Goal: Task Accomplishment & Management: Complete application form

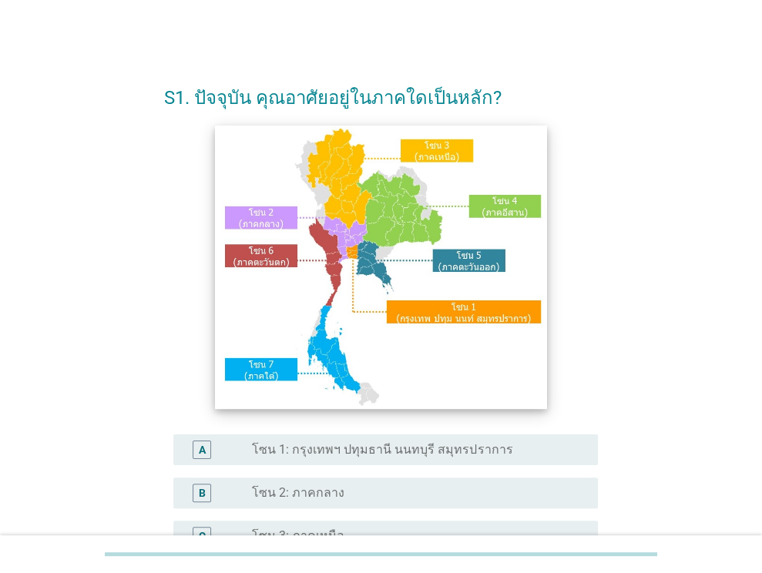
drag, startPoint x: 0, startPoint y: 0, endPoint x: 474, endPoint y: 216, distance: 520.5
click at [403, 159] on form "S1. ปัจจุบัน คุณอาศัยอยู่ในภาคใดเป็นหลัก? A radio_button_unchecked โซน 1: กรุงเ…" at bounding box center [381, 443] width 434 height 749
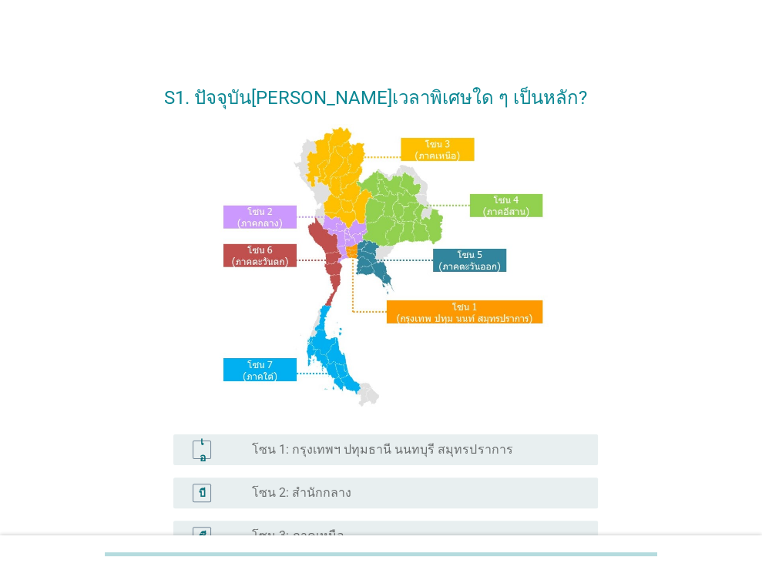
scroll to position [231, 0]
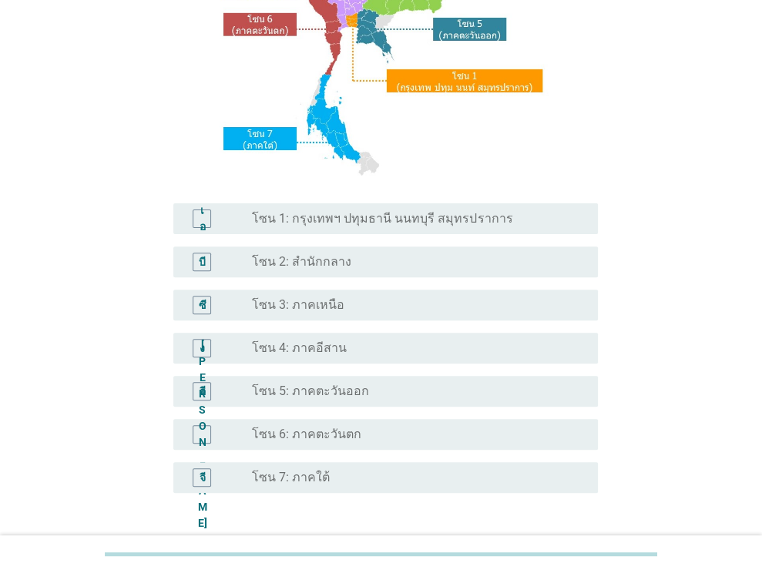
click at [528, 232] on div "เอ ปุ่มวิทยุ[PERSON_NAME]เลือก โซน 1: กรุงเทพฯ ปทุมธานี นนทบุรี สมุทรปราการ" at bounding box center [385, 218] width 424 height 31
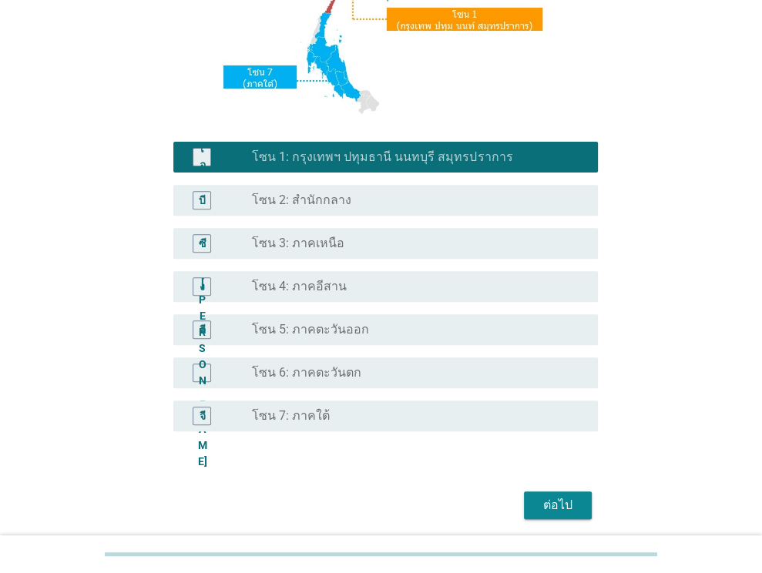
scroll to position [349, 0]
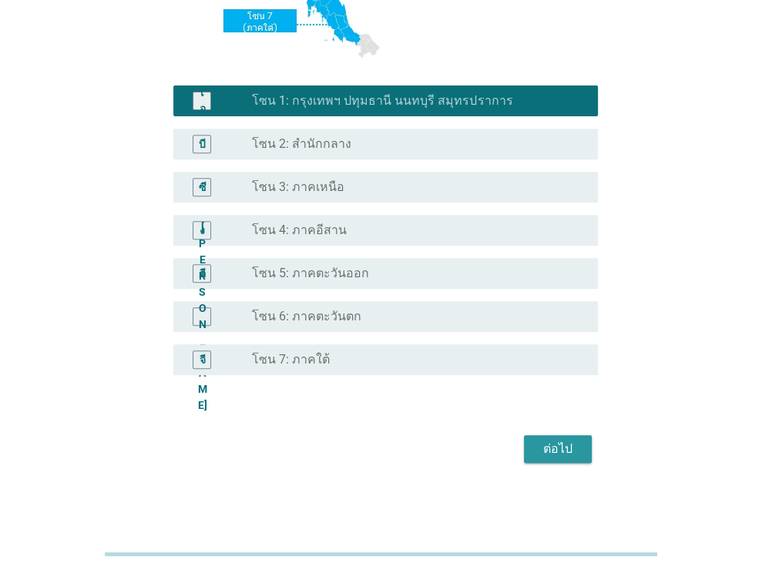
click at [584, 443] on button "ต่อไป" at bounding box center [558, 449] width 68 height 28
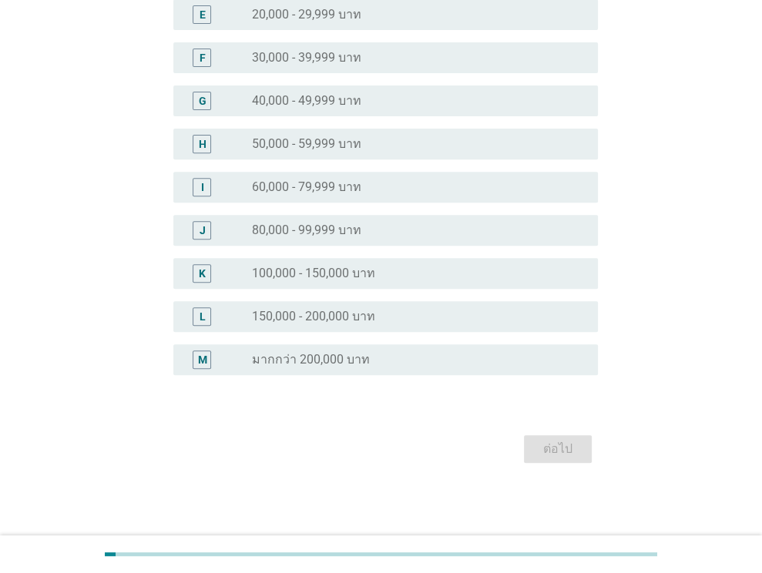
scroll to position [0, 0]
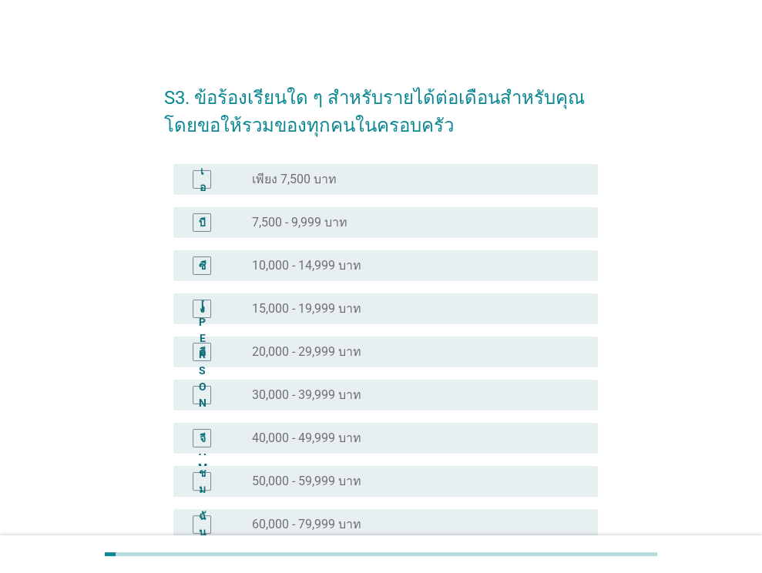
click at [407, 258] on div "ปุ่มวิทยุ[PERSON_NAME]เลือก 10,000 - 14,999 บาท" at bounding box center [412, 265] width 321 height 15
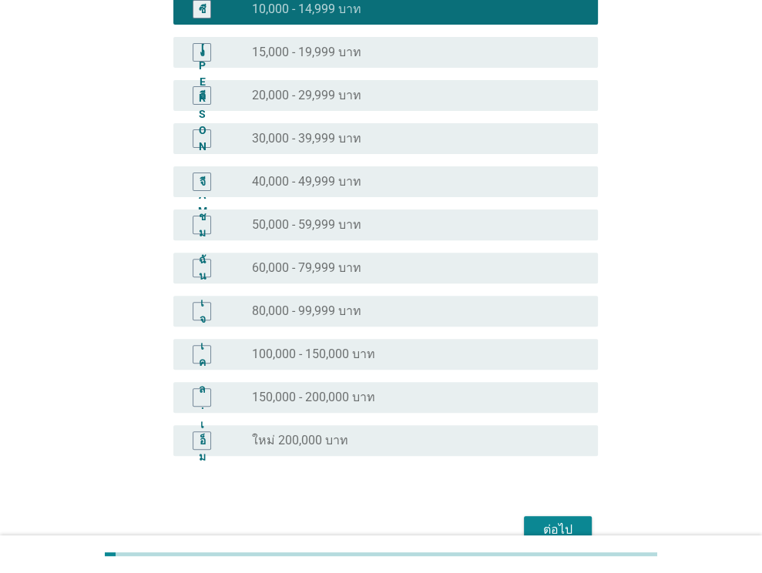
scroll to position [337, 0]
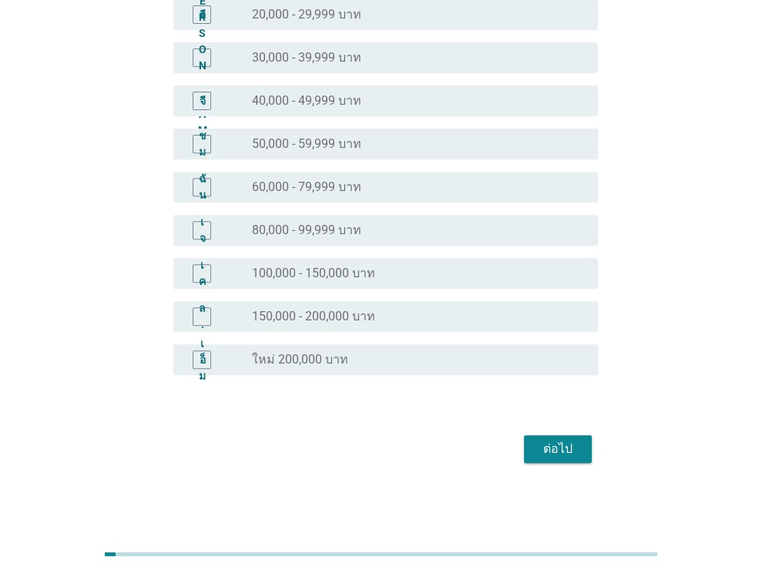
click at [536, 447] on div "ต่อไป" at bounding box center [557, 449] width 43 height 18
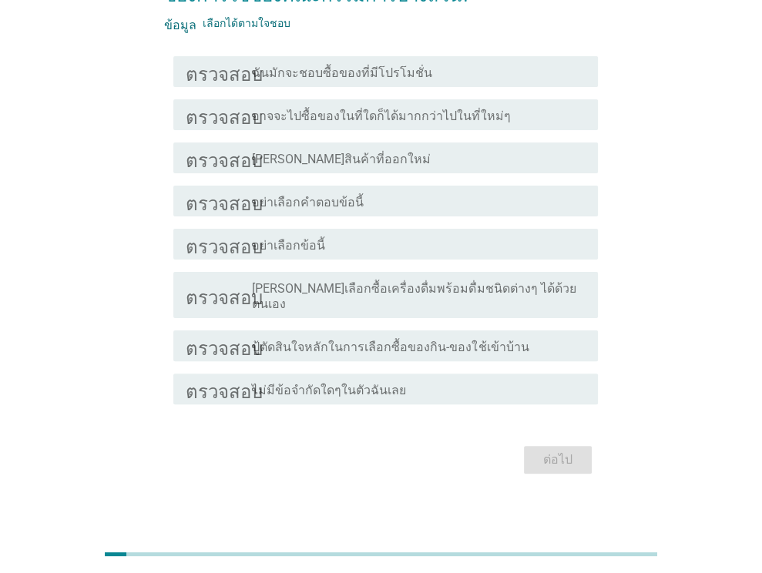
scroll to position [126, 0]
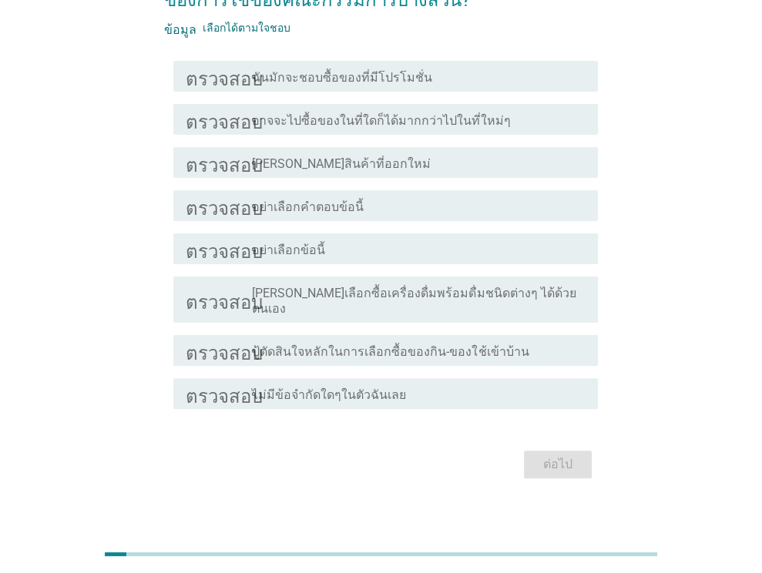
click at [479, 82] on div "โครงร่างกล่องกาเครื่องหมายว่าง ฉันมักจะชอบซื้อของที่มีโปรโมชั่น" at bounding box center [419, 76] width 334 height 18
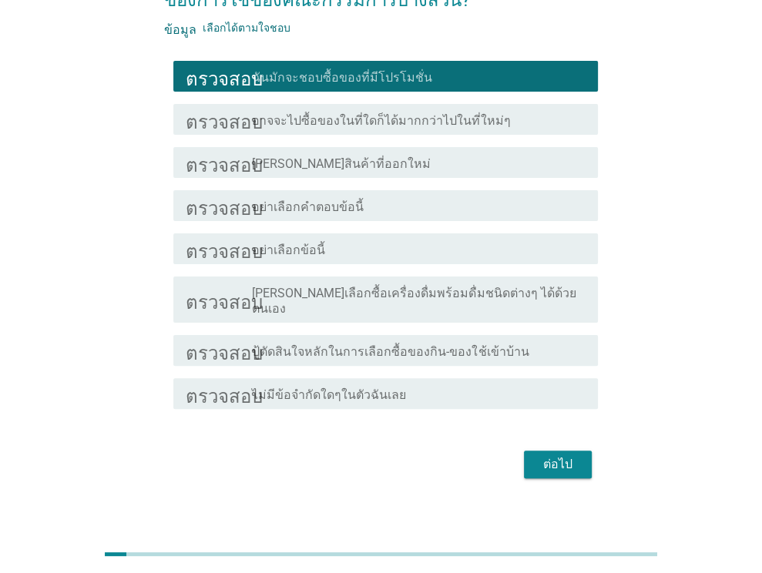
click at [548, 451] on button "ต่อไป" at bounding box center [558, 465] width 68 height 28
click at [556, 446] on div "ต่อไป" at bounding box center [381, 464] width 434 height 37
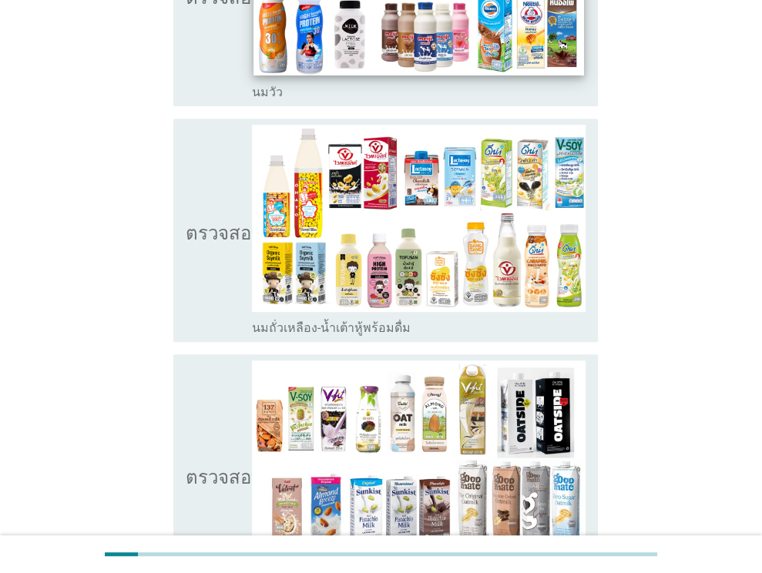
scroll to position [385, 0]
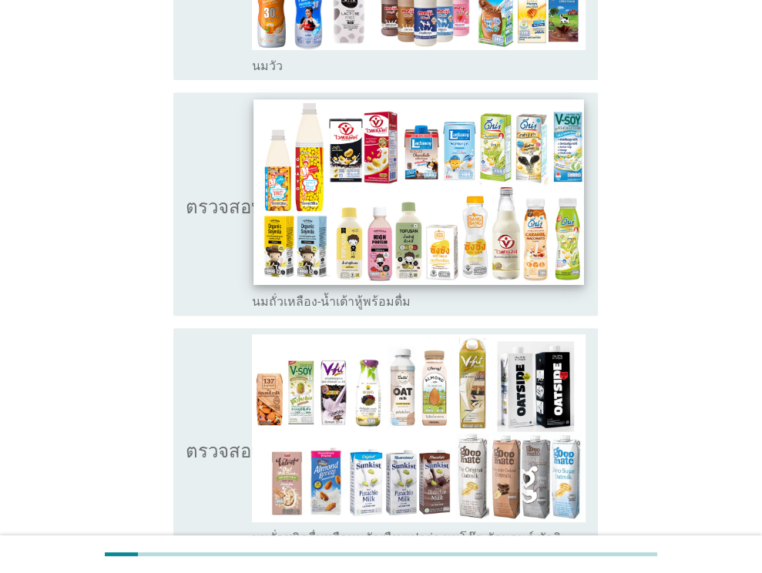
click at [220, 186] on icon "ตรวจสอบ" at bounding box center [224, 204] width 77 height 211
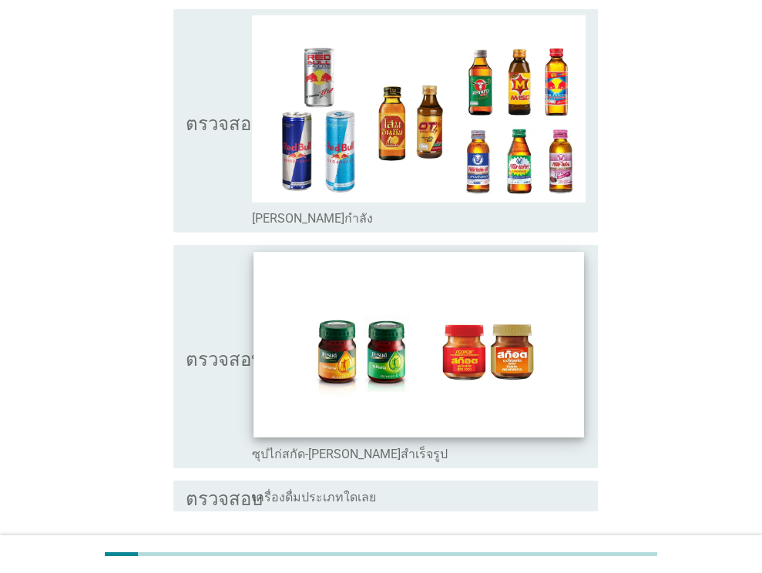
scroll to position [3149, 0]
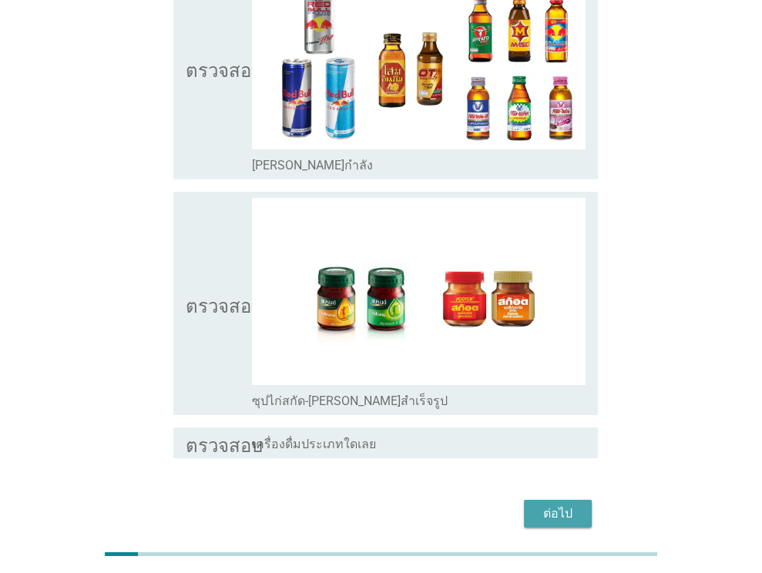
click at [548, 504] on font "ต่อไป" at bounding box center [557, 513] width 29 height 18
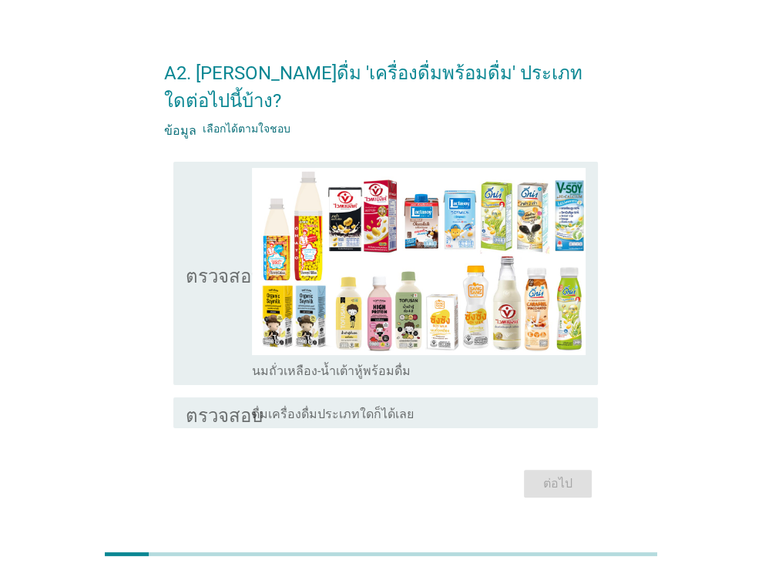
scroll to position [37, 0]
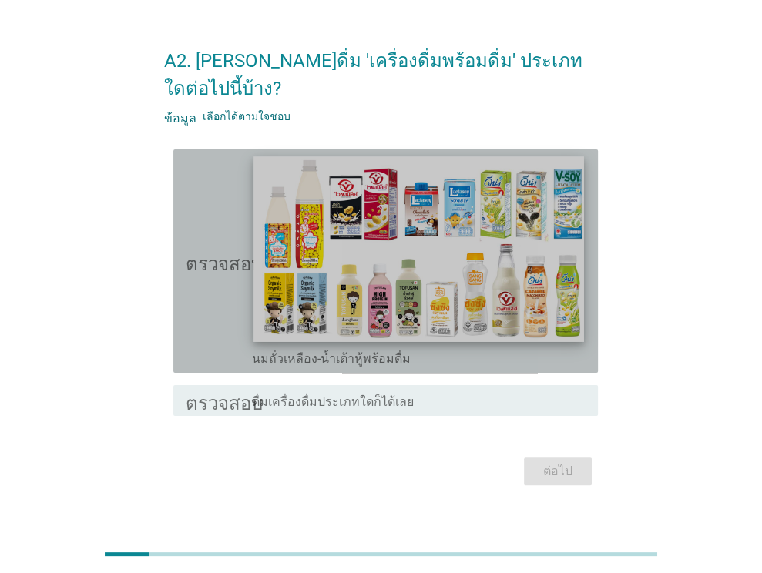
click at [488, 184] on img at bounding box center [419, 249] width 330 height 186
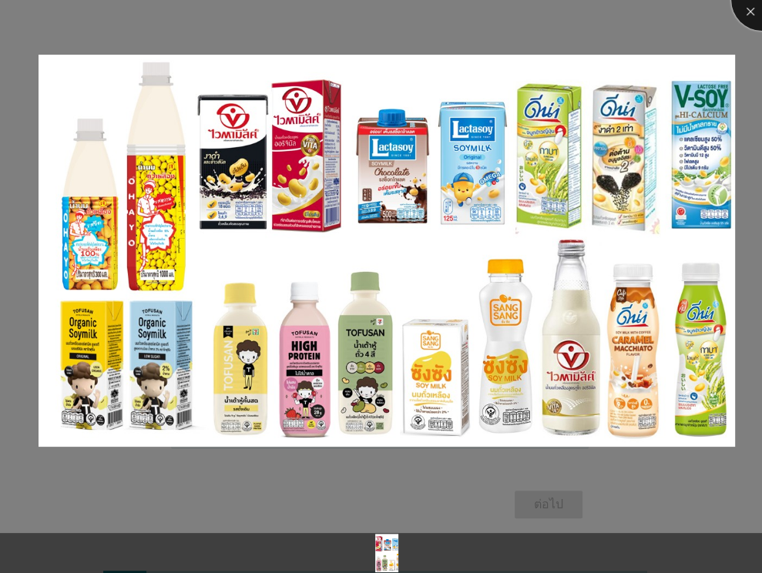
click at [742, 12] on div at bounding box center [762, 0] width 62 height 62
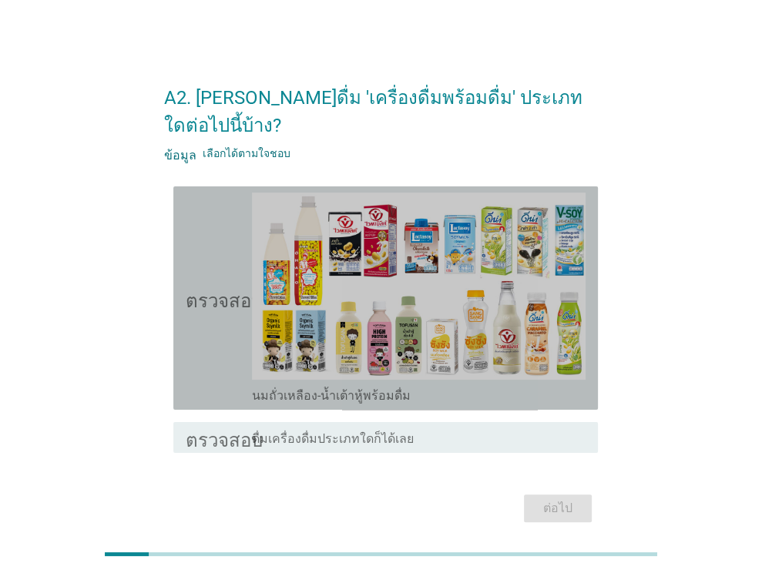
click at [480, 223] on img at bounding box center [419, 286] width 334 height 187
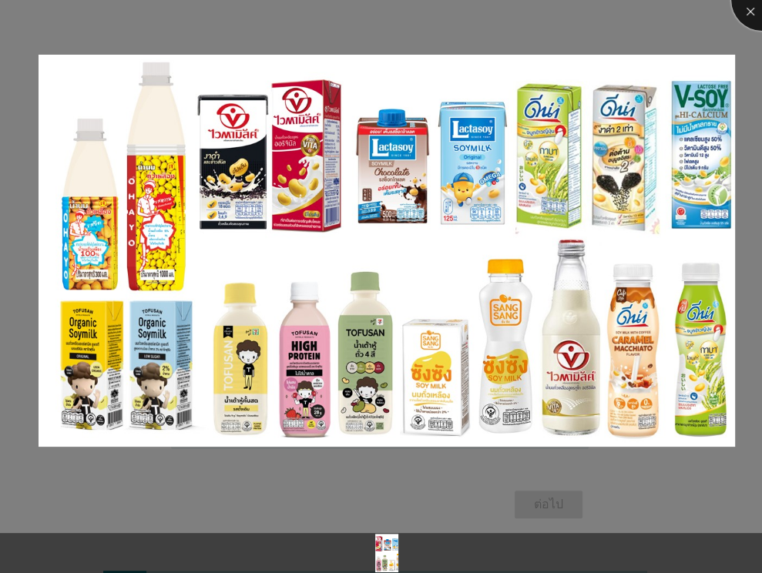
click at [750, 12] on div at bounding box center [762, 0] width 62 height 62
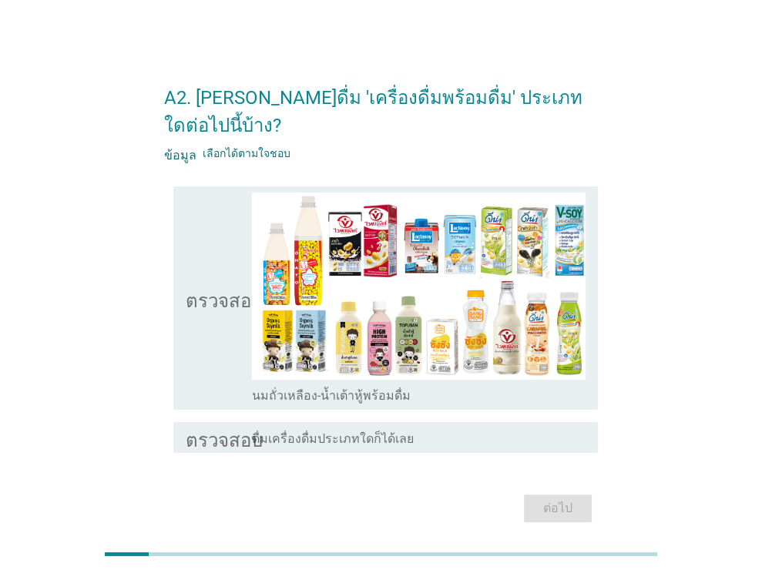
click at [195, 289] on font "ตรวจสอบ" at bounding box center [224, 298] width 77 height 18
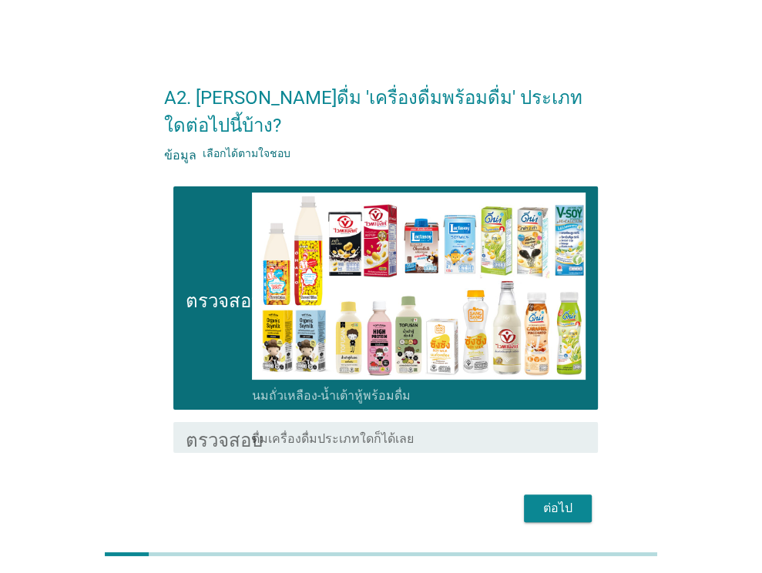
click at [535, 494] on button "ต่อไป" at bounding box center [558, 508] width 68 height 28
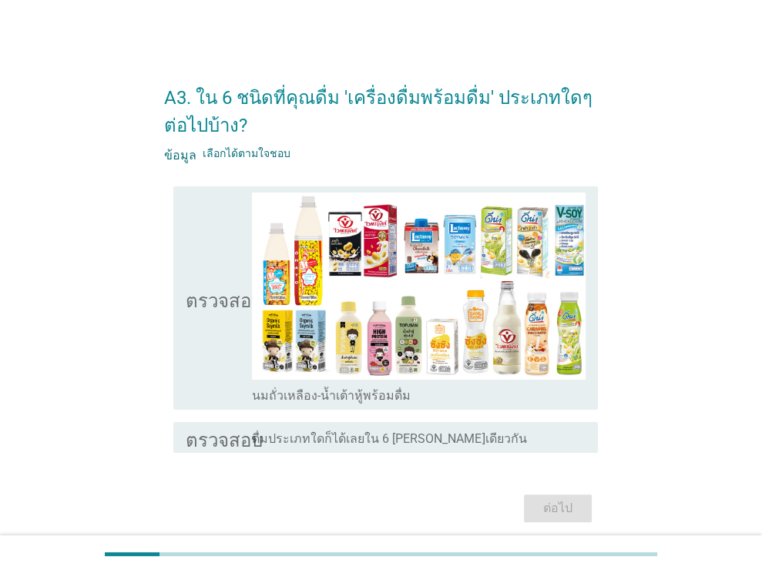
scroll to position [59, 0]
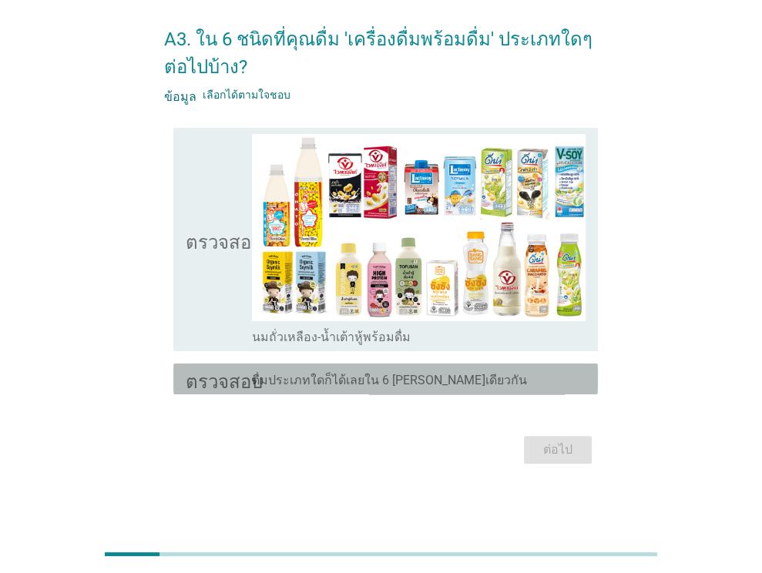
click at [212, 381] on font "ตรวจสอบ" at bounding box center [224, 379] width 77 height 18
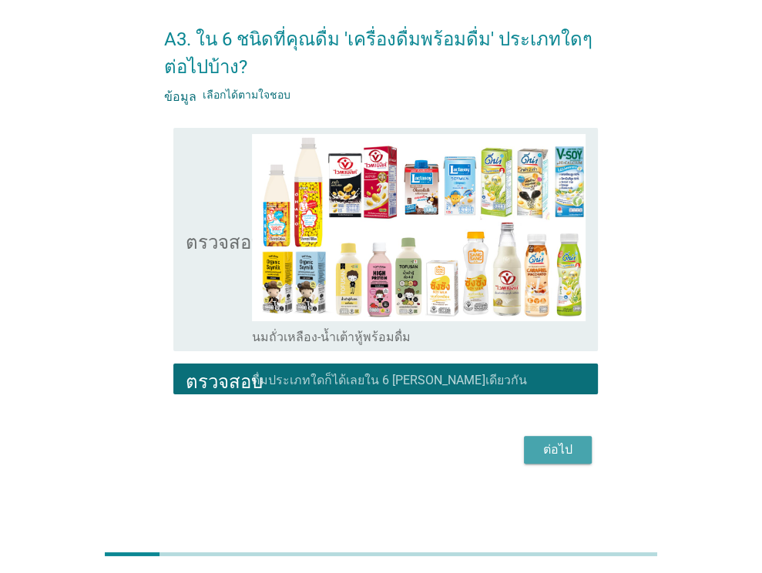
click at [572, 445] on div "ต่อไป" at bounding box center [557, 450] width 43 height 18
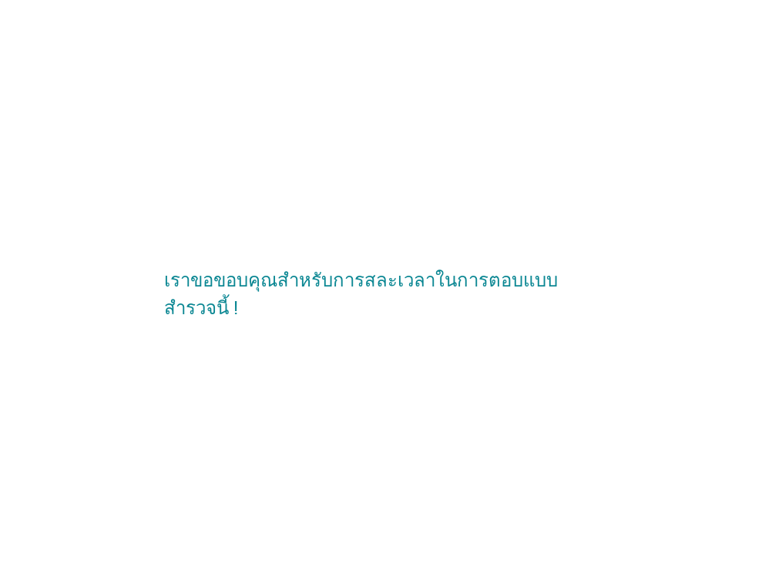
scroll to position [0, 0]
